Goal: Check status: Check status

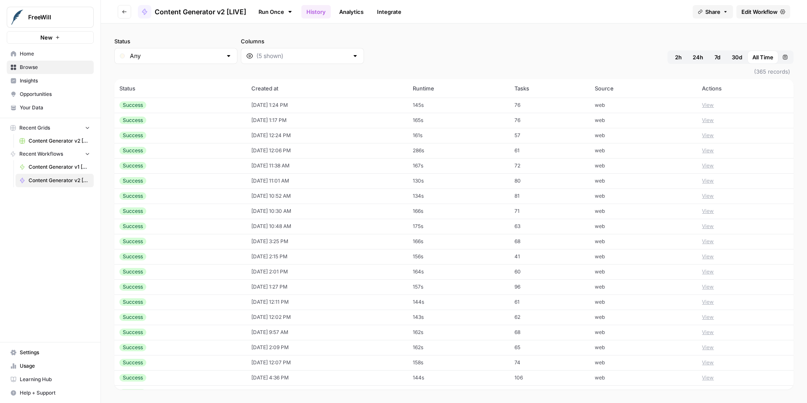
click at [714, 102] on button "View" at bounding box center [708, 105] width 12 height 8
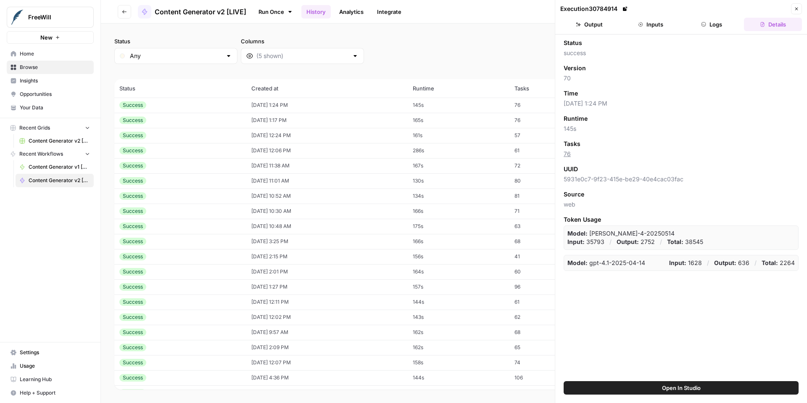
click at [656, 29] on button "Inputs" at bounding box center [651, 24] width 58 height 13
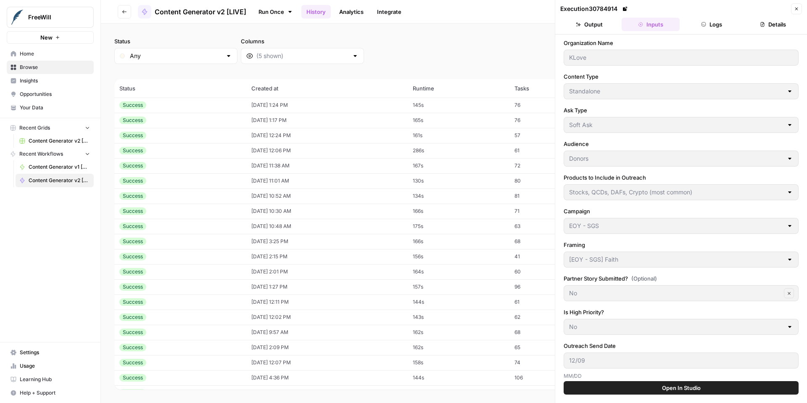
click at [714, 28] on button "Logs" at bounding box center [712, 24] width 58 height 13
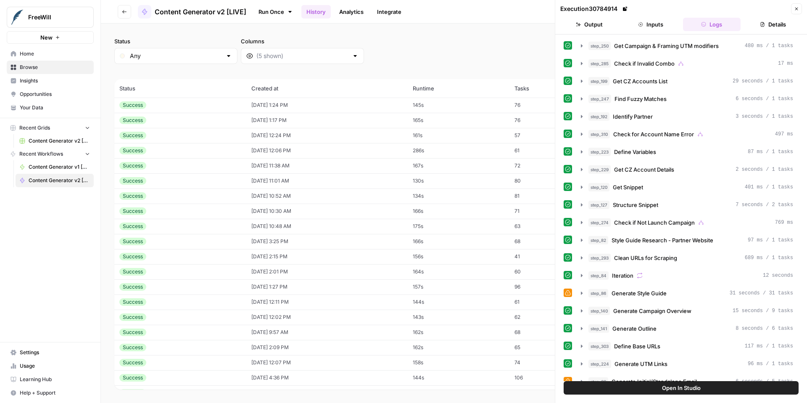
click at [594, 29] on button "Output" at bounding box center [590, 24] width 58 height 13
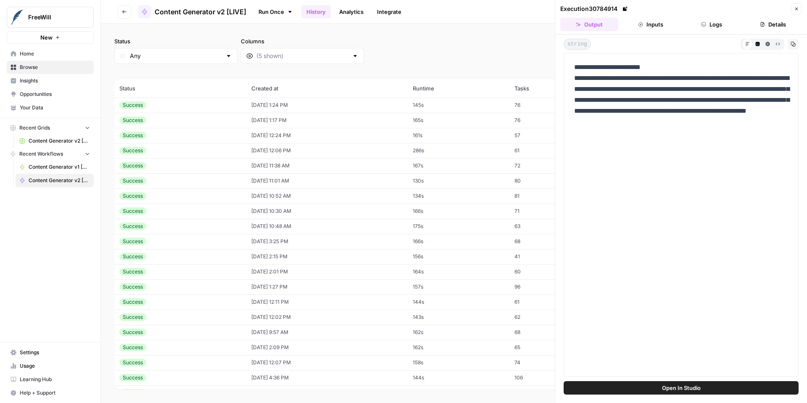
click at [796, 8] on icon "button" at bounding box center [796, 8] width 5 height 5
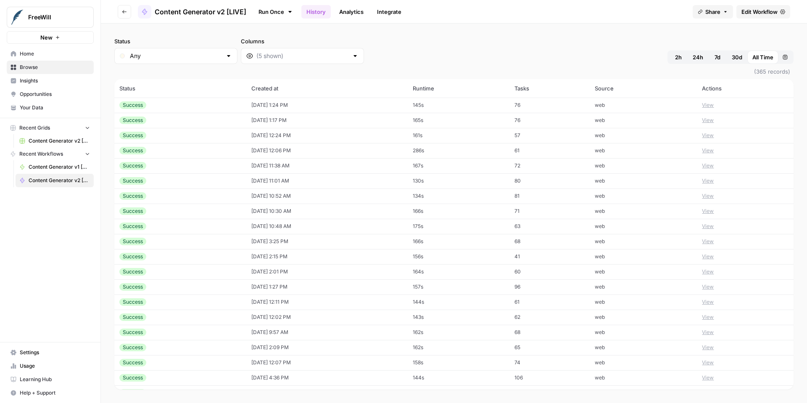
click at [712, 121] on button "View" at bounding box center [708, 120] width 12 height 8
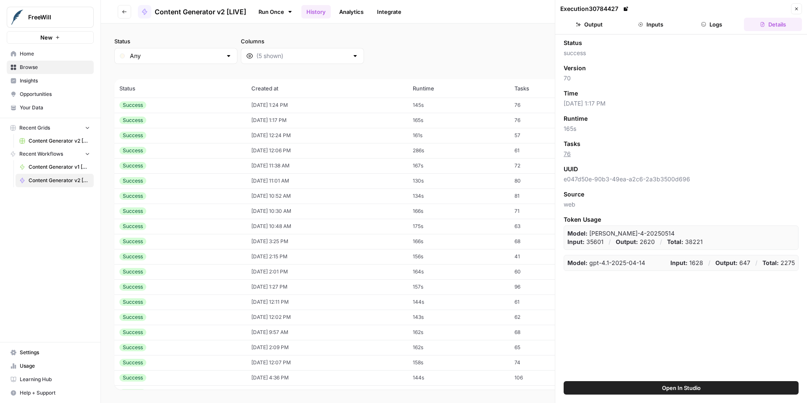
click at [598, 27] on button "Output" at bounding box center [590, 24] width 58 height 13
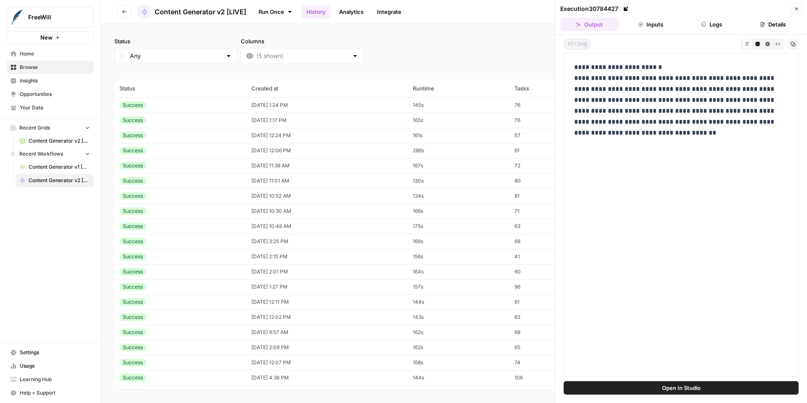
click at [797, 12] on button "Close" at bounding box center [796, 8] width 11 height 11
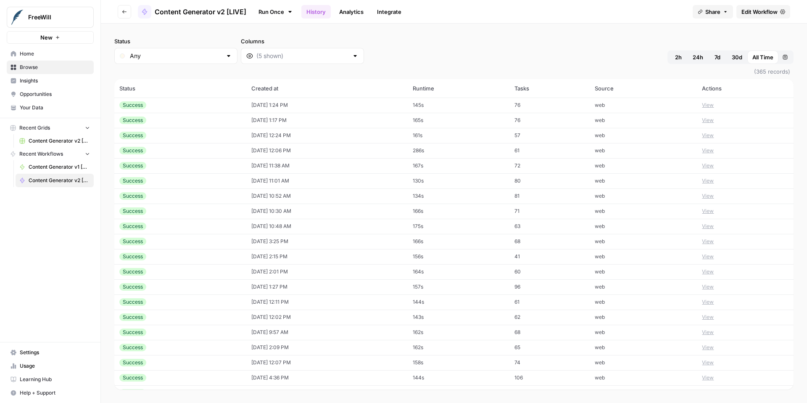
click at [714, 136] on button "View" at bounding box center [708, 136] width 12 height 8
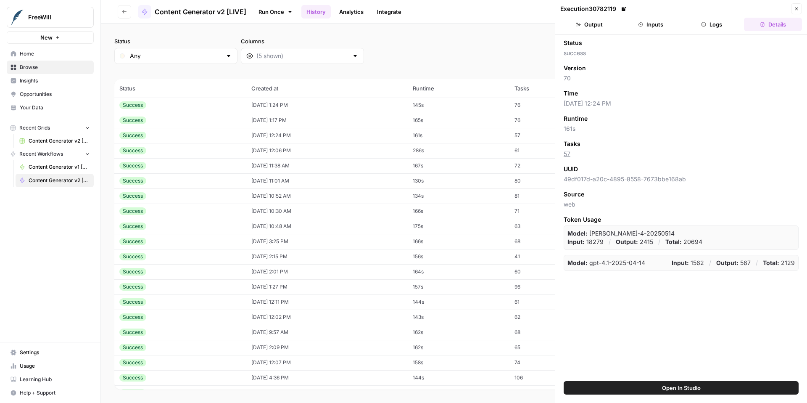
click at [598, 25] on button "Output" at bounding box center [590, 24] width 58 height 13
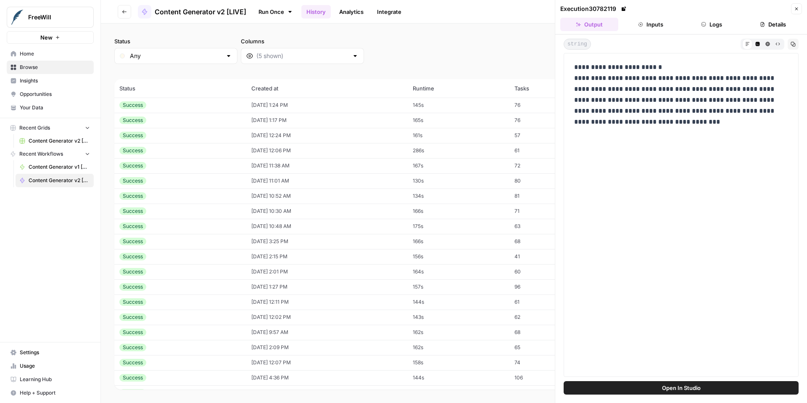
click at [798, 11] on button "Close" at bounding box center [796, 8] width 11 height 11
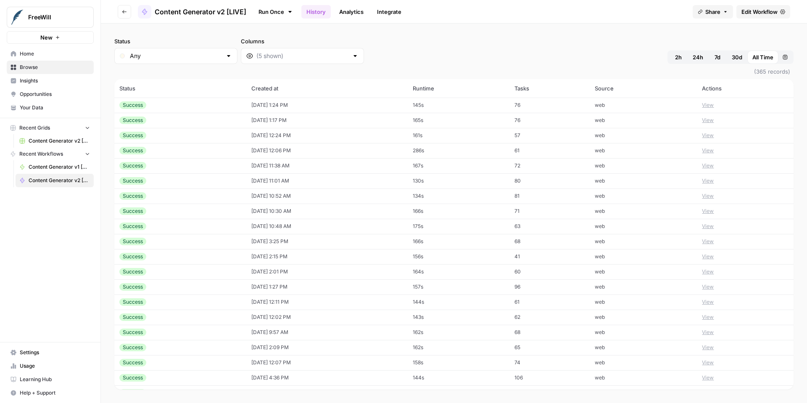
click at [712, 151] on button "View" at bounding box center [708, 151] width 12 height 8
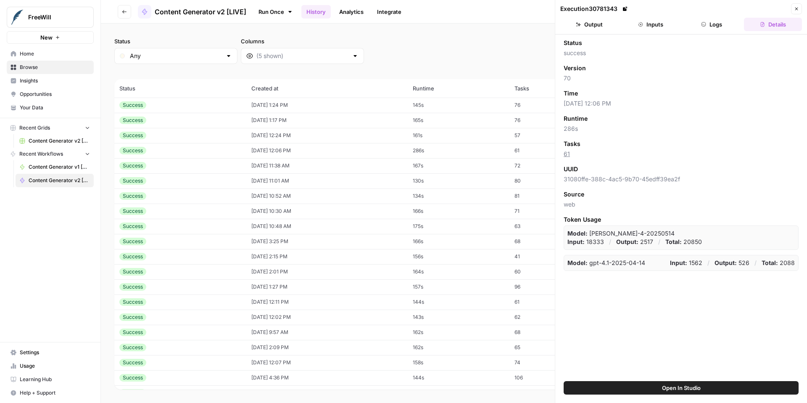
click at [598, 29] on button "Output" at bounding box center [590, 24] width 58 height 13
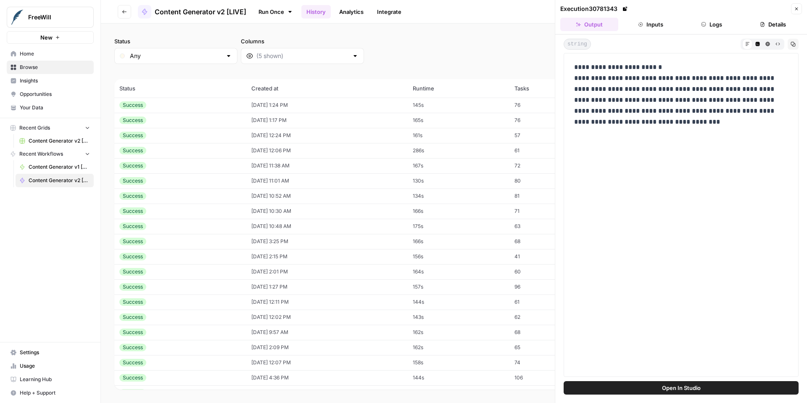
click at [799, 11] on button "Close" at bounding box center [796, 8] width 11 height 11
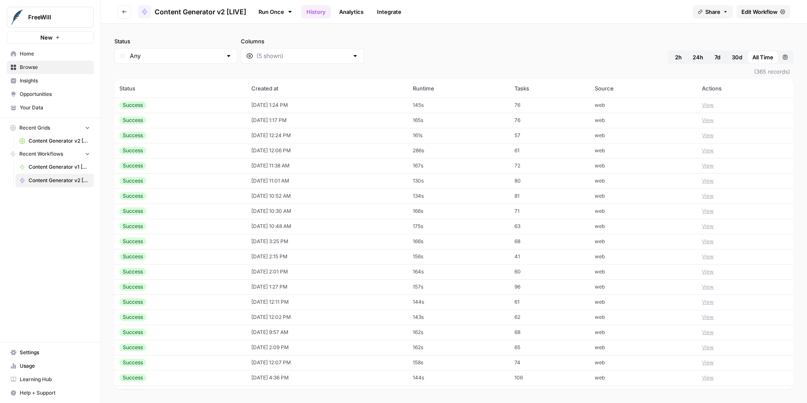
click at [714, 180] on button "View" at bounding box center [708, 181] width 12 height 8
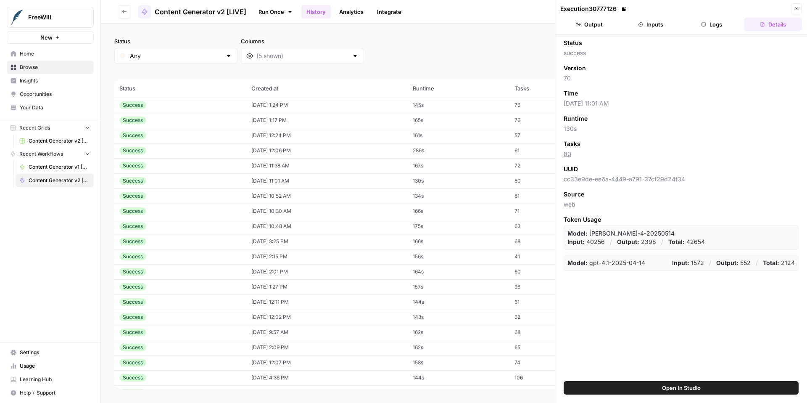
click at [601, 24] on button "Output" at bounding box center [590, 24] width 58 height 13
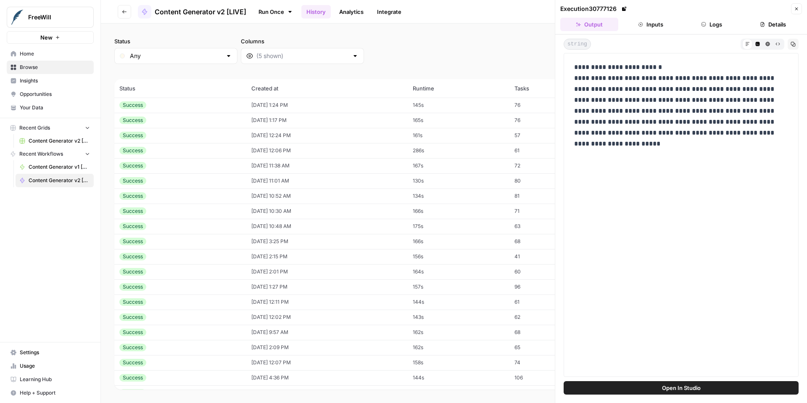
click at [800, 12] on button "Close" at bounding box center [796, 8] width 11 height 11
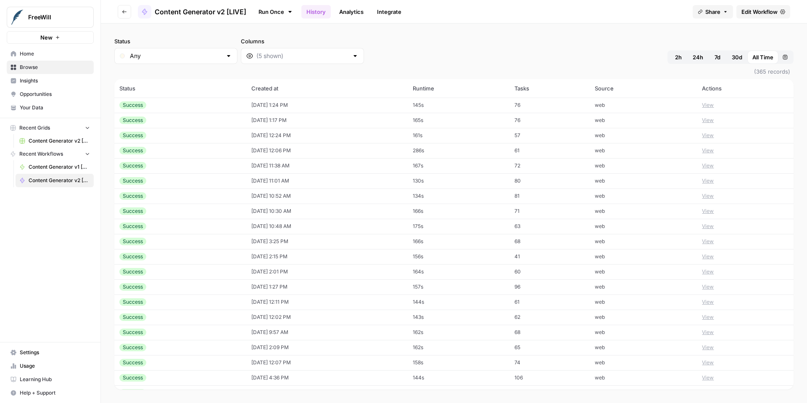
click at [712, 181] on button "View" at bounding box center [708, 181] width 12 height 8
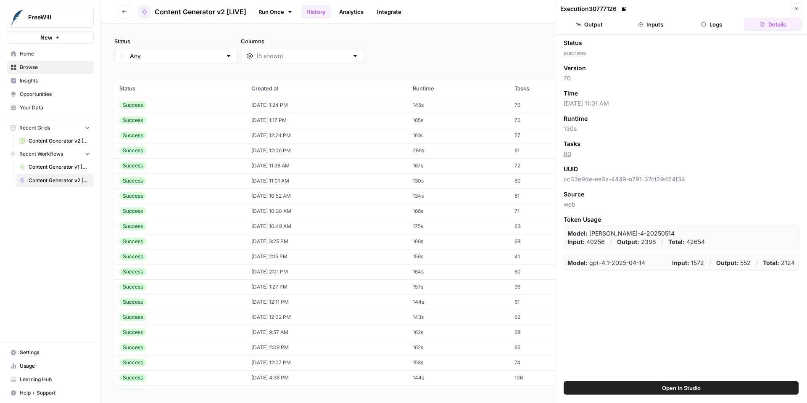
click at [590, 30] on button "Output" at bounding box center [590, 24] width 58 height 13
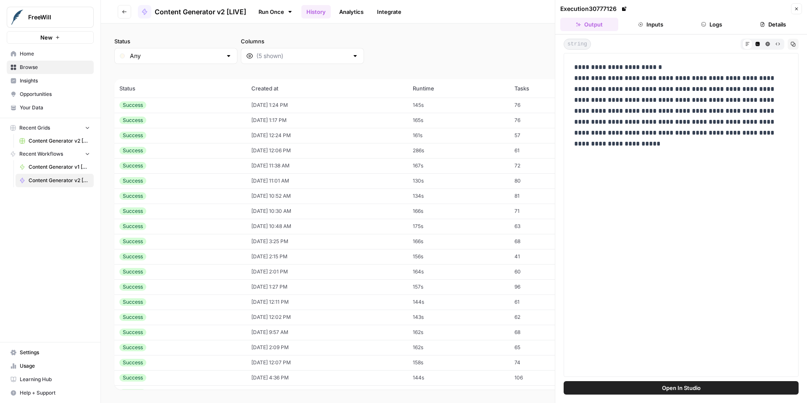
click at [799, 12] on button "Close" at bounding box center [796, 8] width 11 height 11
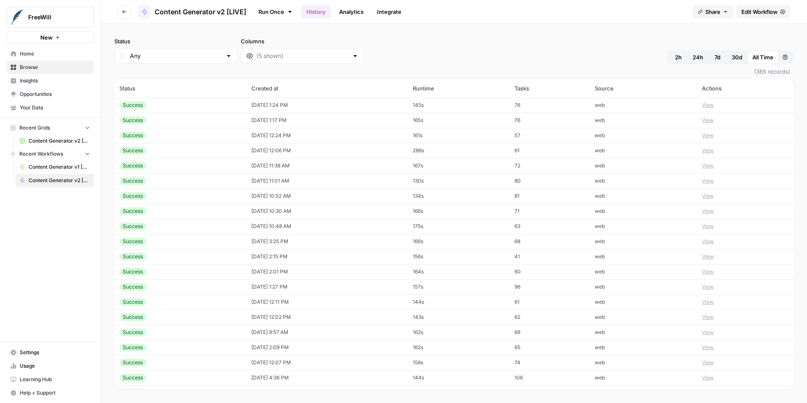
click at [713, 193] on button "View" at bounding box center [708, 196] width 12 height 8
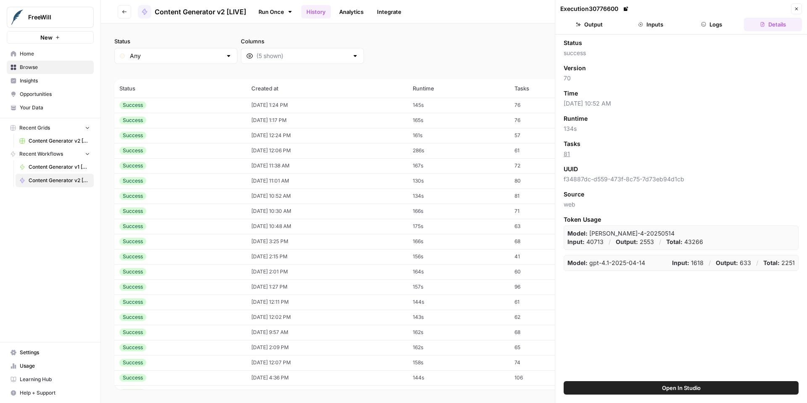
click at [595, 23] on button "Output" at bounding box center [590, 24] width 58 height 13
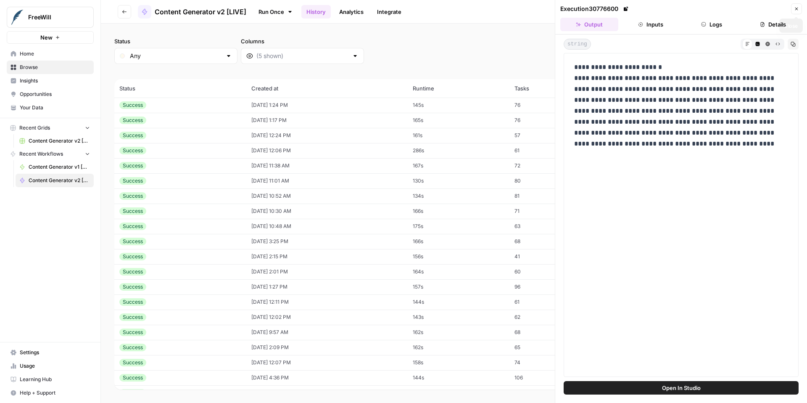
click at [799, 11] on button "Close" at bounding box center [796, 8] width 11 height 11
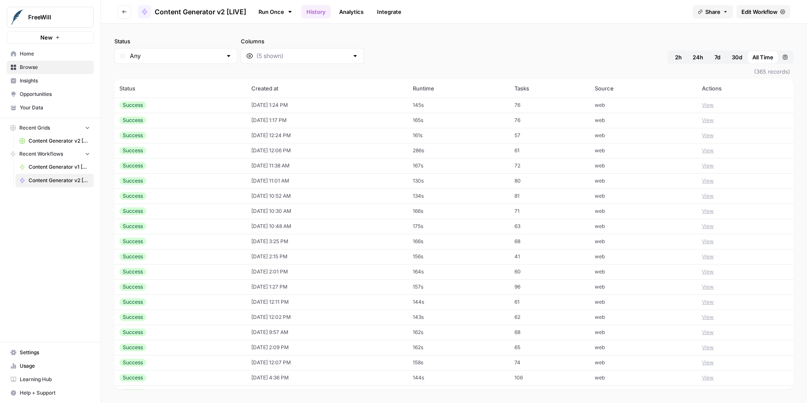
click at [714, 194] on button "View" at bounding box center [708, 196] width 12 height 8
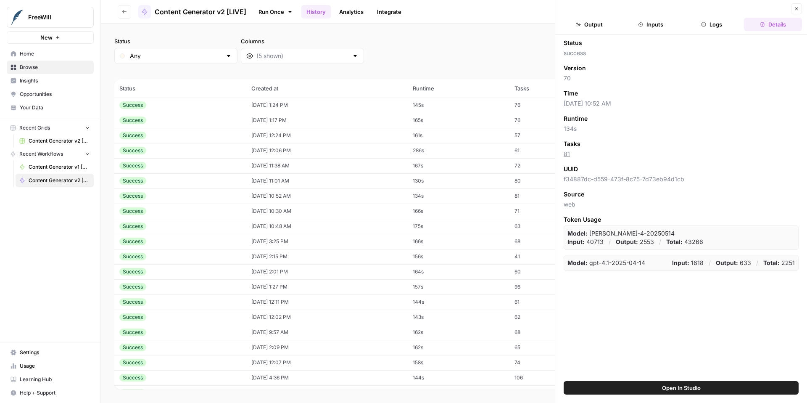
click at [593, 25] on button "Output" at bounding box center [590, 24] width 58 height 13
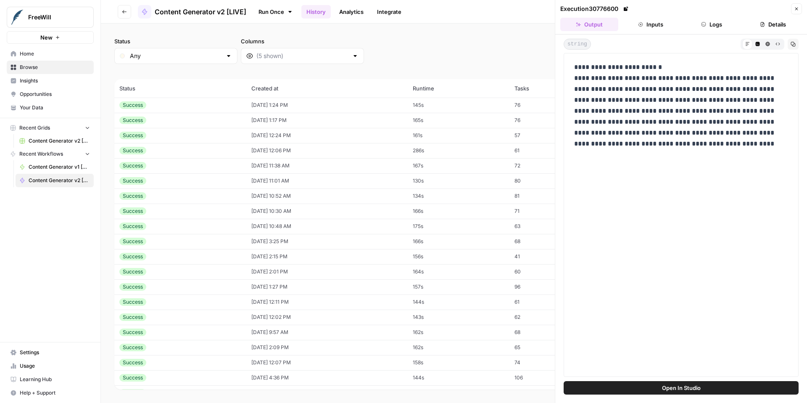
click at [799, 11] on icon "button" at bounding box center [796, 8] width 5 height 5
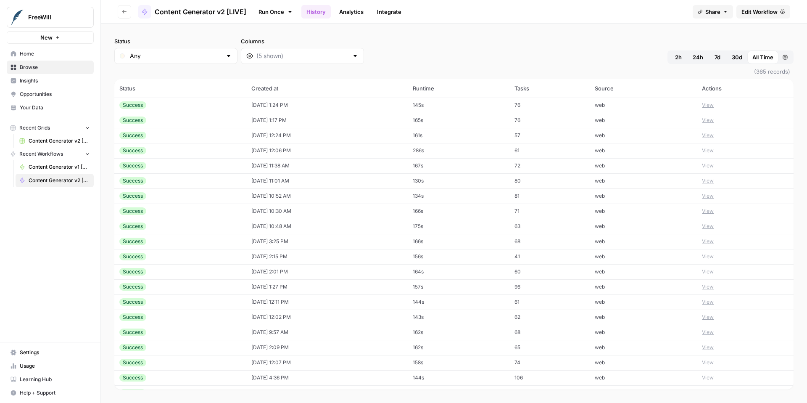
click at [713, 212] on button "View" at bounding box center [708, 211] width 12 height 8
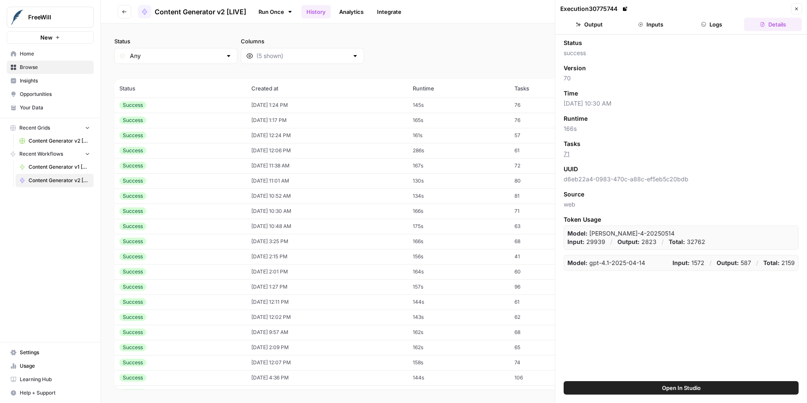
click at [591, 24] on button "Output" at bounding box center [590, 24] width 58 height 13
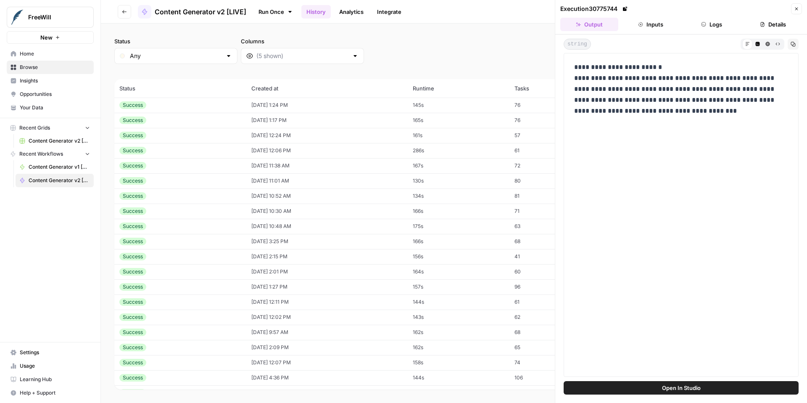
click at [796, 10] on icon "button" at bounding box center [796, 8] width 5 height 5
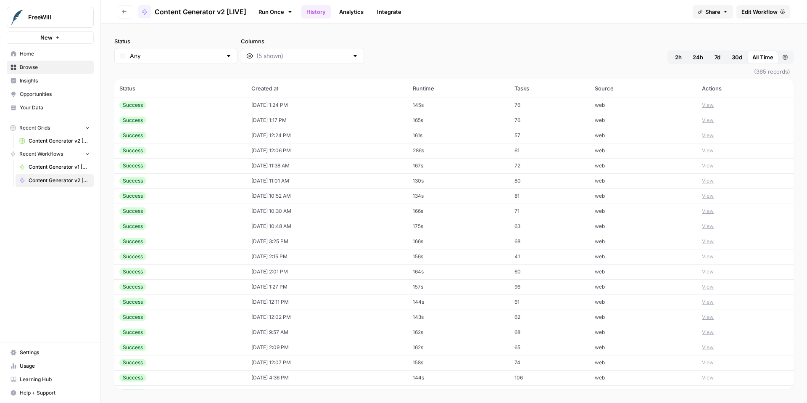
click at [714, 212] on button "View" at bounding box center [708, 211] width 12 height 8
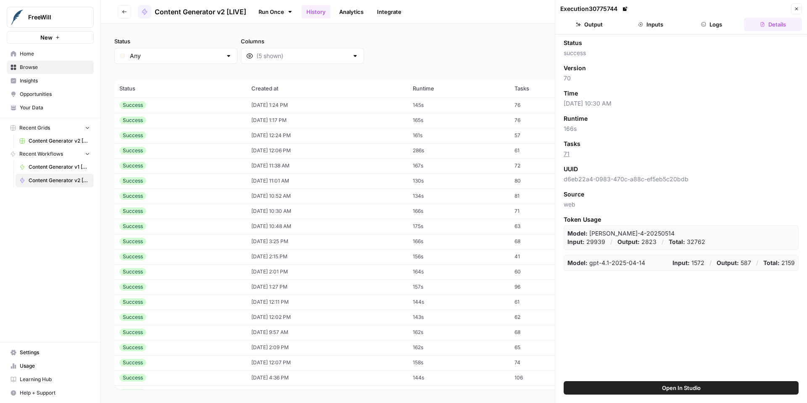
click at [597, 21] on button "Output" at bounding box center [590, 24] width 58 height 13
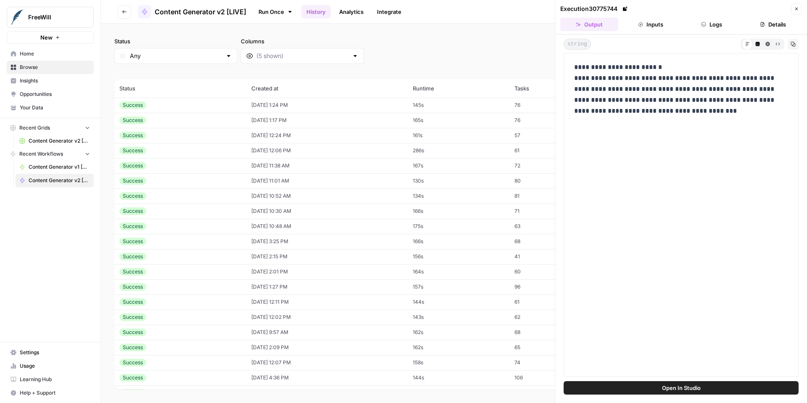
click at [798, 11] on icon "button" at bounding box center [796, 8] width 5 height 5
